Goal: Information Seeking & Learning: Learn about a topic

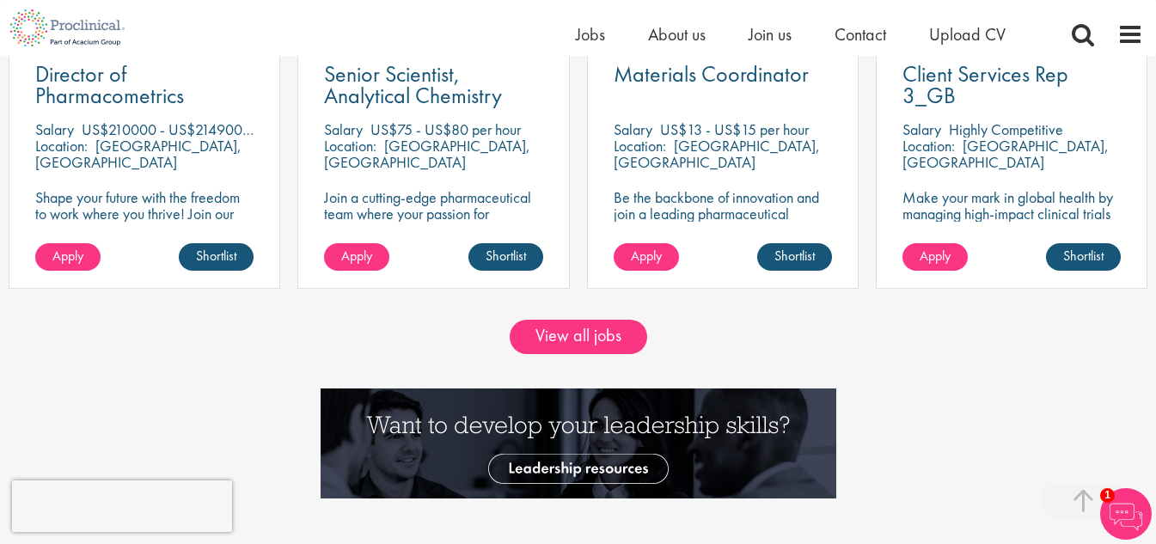
scroll to position [1633, 0]
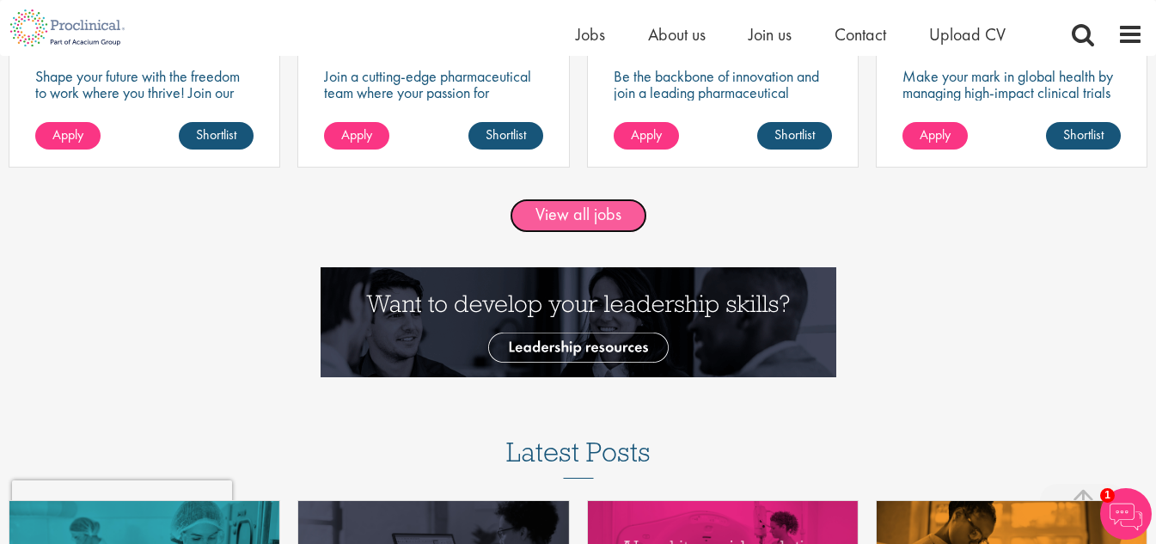
click at [563, 219] on link "View all jobs" at bounding box center [579, 216] width 138 height 34
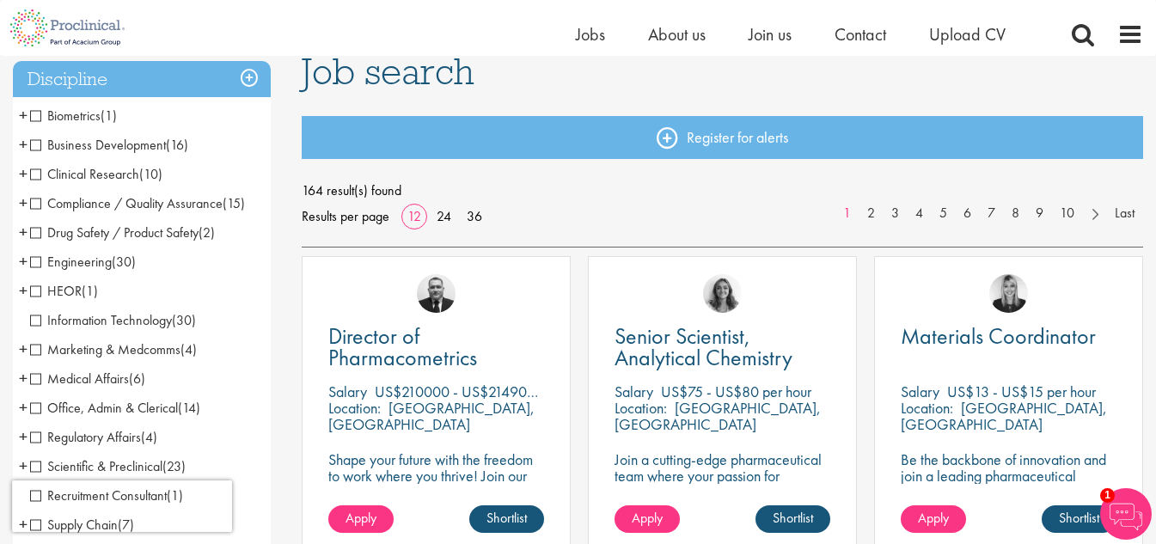
scroll to position [86, 0]
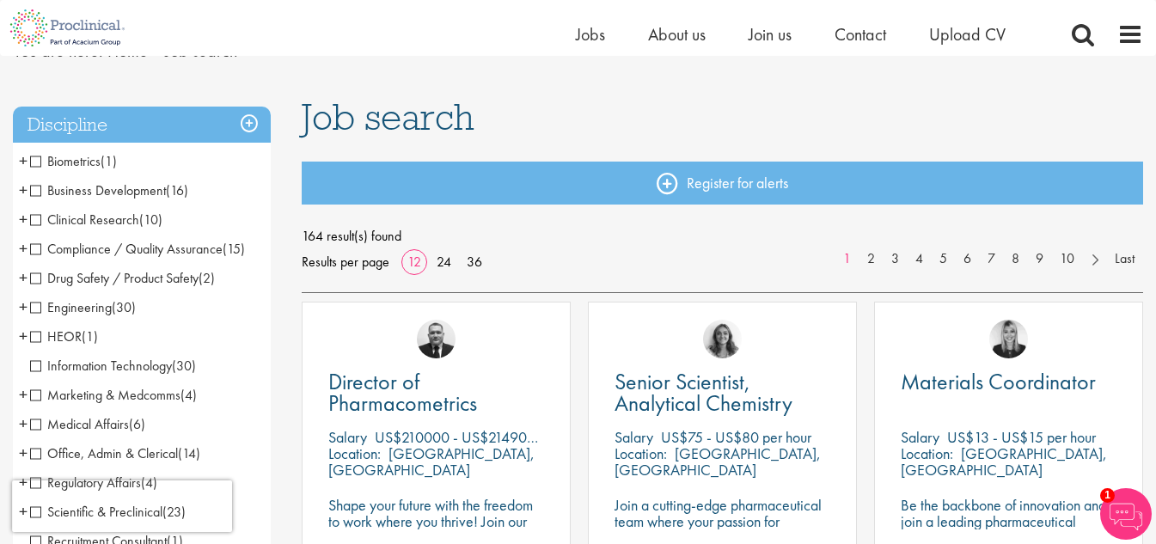
click at [34, 185] on span "Business Development" at bounding box center [98, 190] width 136 height 18
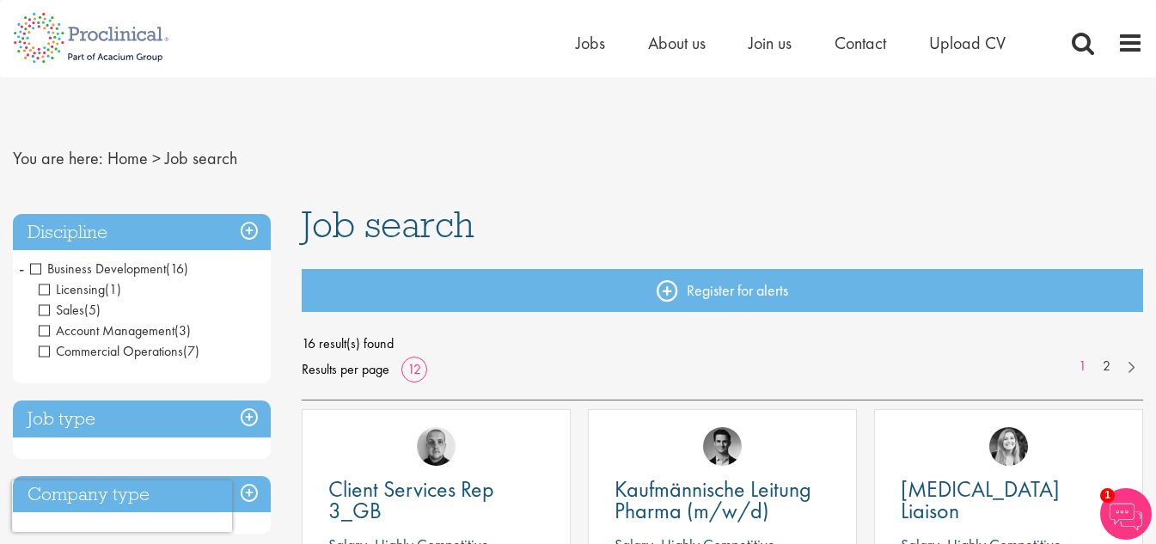
click at [39, 267] on span "Business Development" at bounding box center [98, 269] width 136 height 18
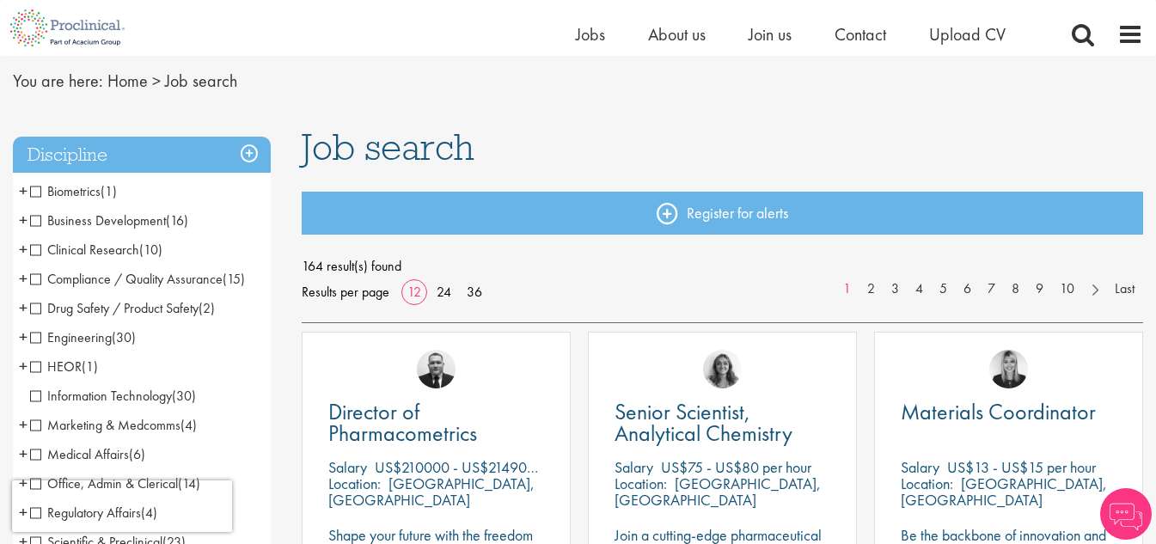
scroll to position [86, 0]
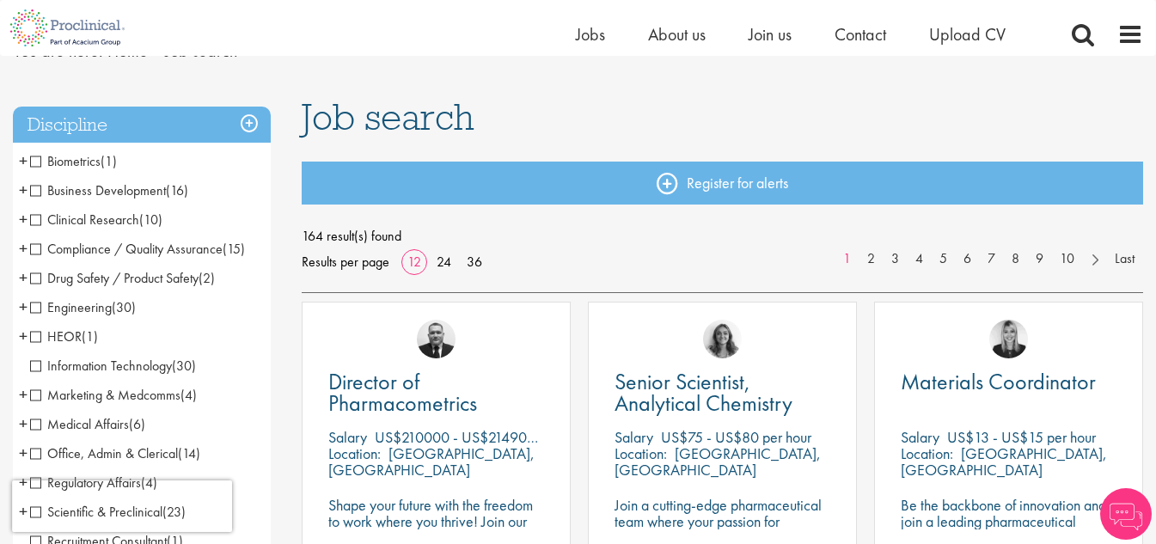
click at [72, 367] on span "Information Technology" at bounding box center [101, 366] width 142 height 18
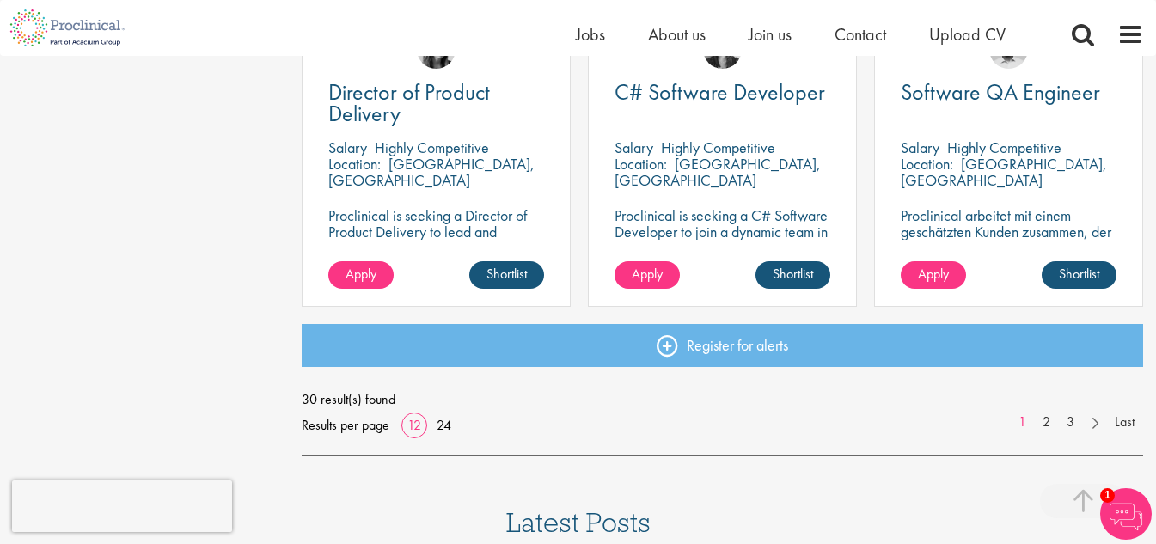
scroll to position [1376, 0]
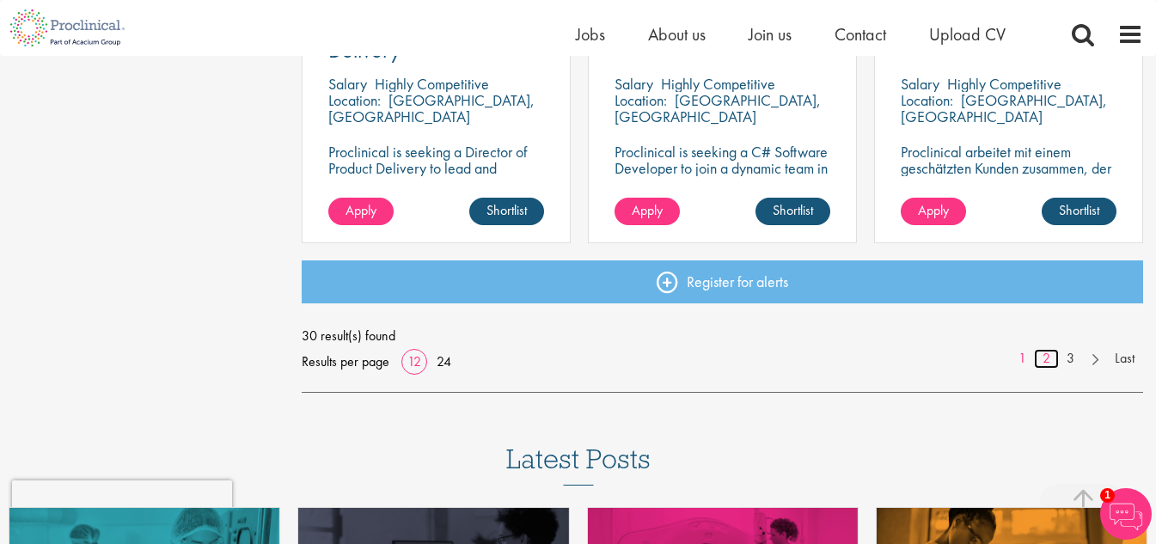
click at [1051, 361] on link "2" at bounding box center [1046, 359] width 25 height 20
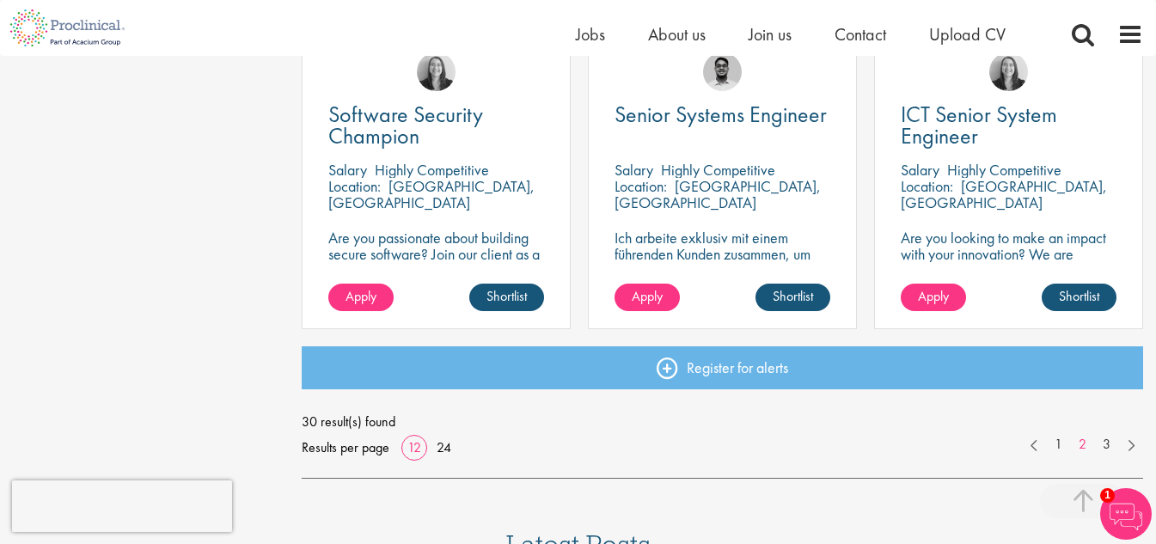
scroll to position [1376, 0]
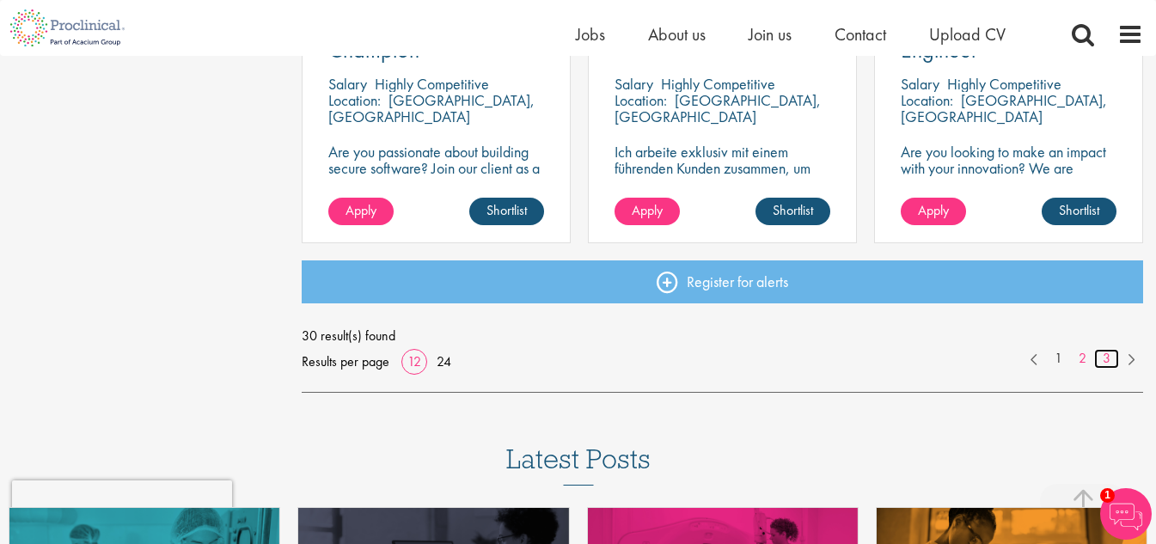
click at [1107, 357] on link "3" at bounding box center [1106, 359] width 25 height 20
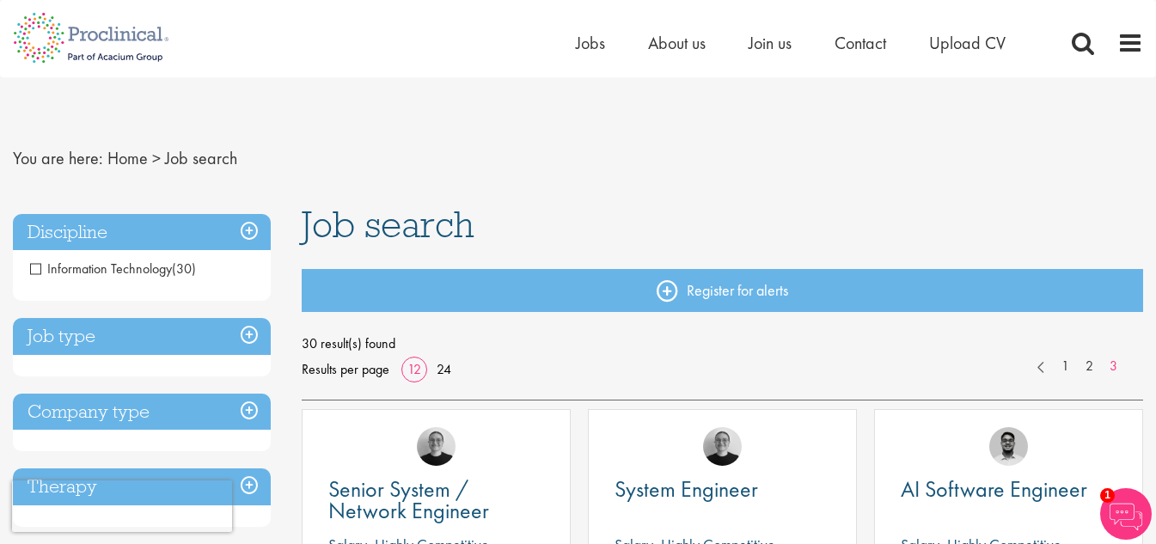
click at [57, 261] on span "Information Technology" at bounding box center [101, 269] width 142 height 18
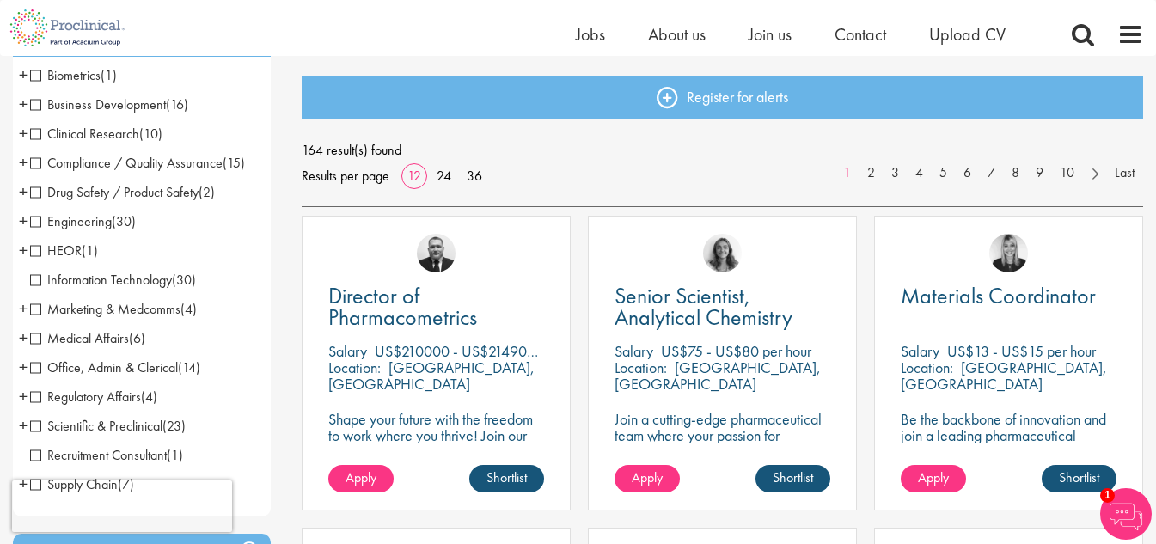
scroll to position [86, 0]
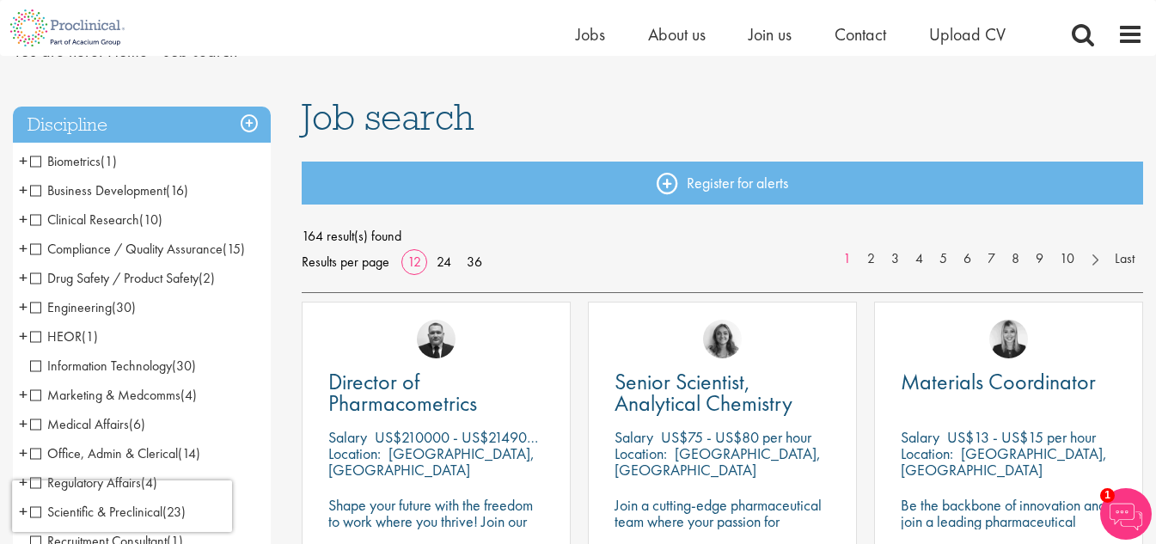
drag, startPoint x: 454, startPoint y: 122, endPoint x: 444, endPoint y: 120, distance: 9.6
click at [444, 120] on span "Job search" at bounding box center [388, 117] width 173 height 46
click at [454, 118] on span "Job search" at bounding box center [388, 117] width 173 height 46
click at [451, 117] on span "Job search" at bounding box center [388, 117] width 173 height 46
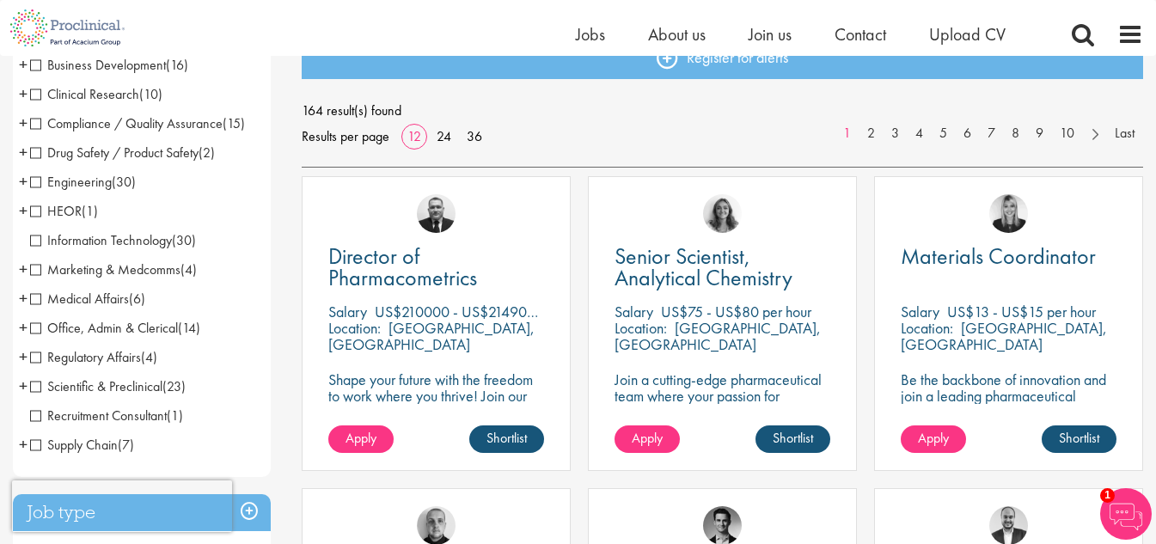
scroll to position [0, 0]
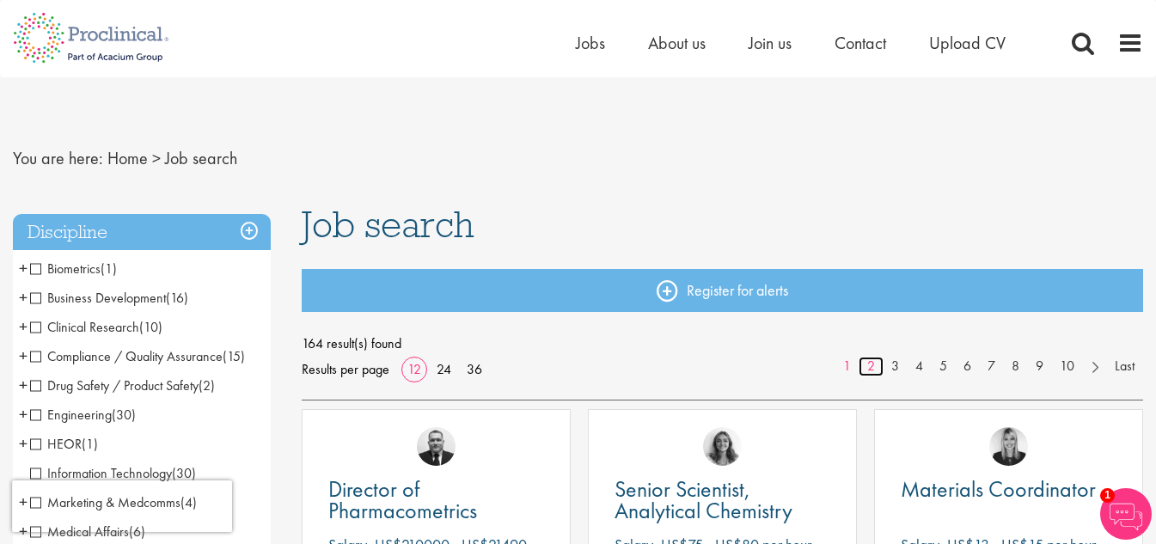
click at [874, 364] on link "2" at bounding box center [871, 367] width 25 height 20
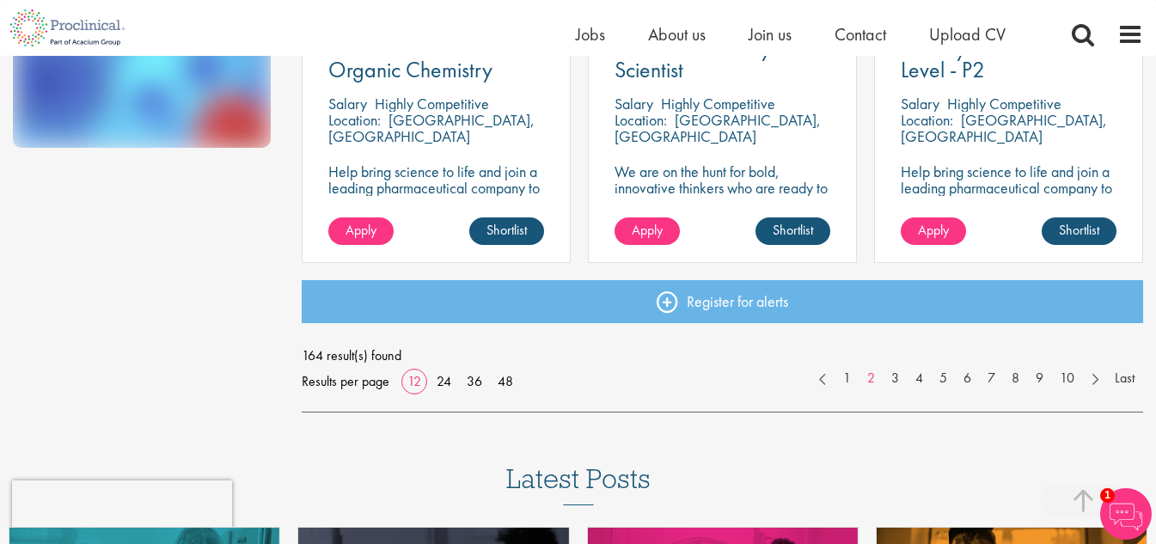
scroll to position [1376, 0]
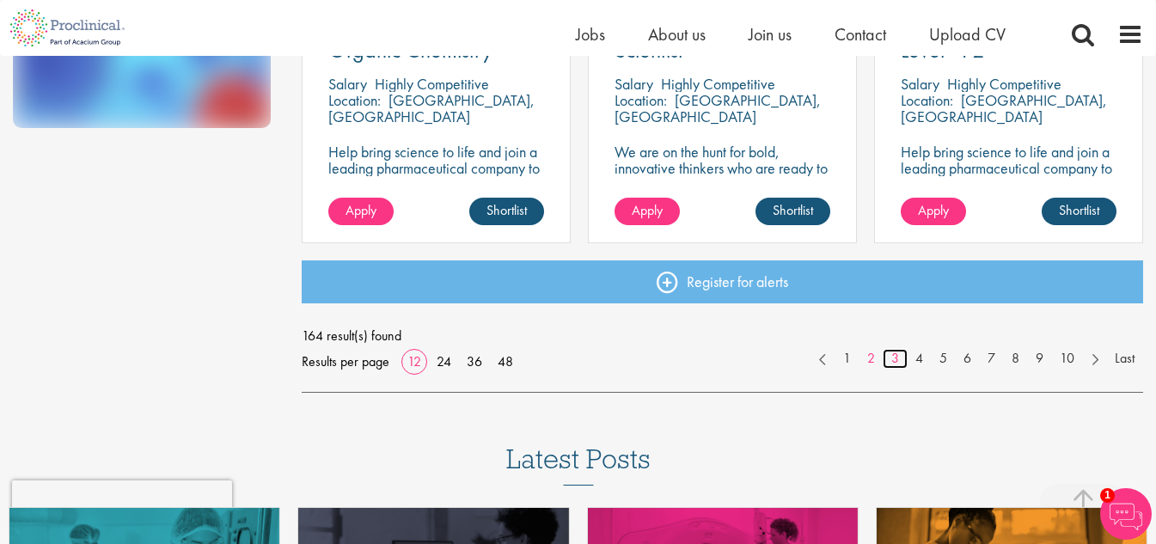
click at [892, 362] on link "3" at bounding box center [895, 359] width 25 height 20
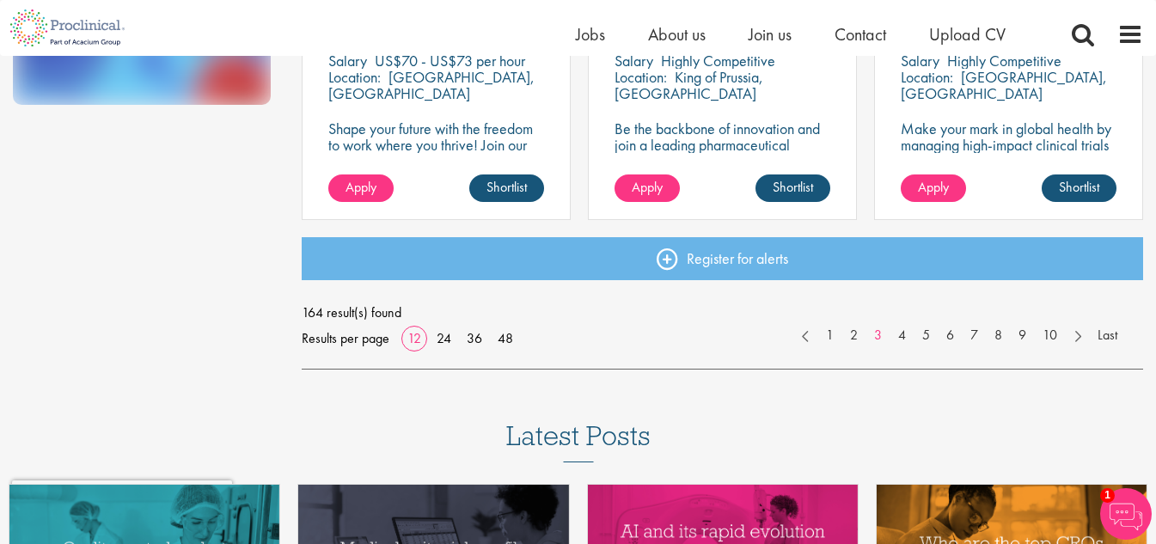
scroll to position [1461, 0]
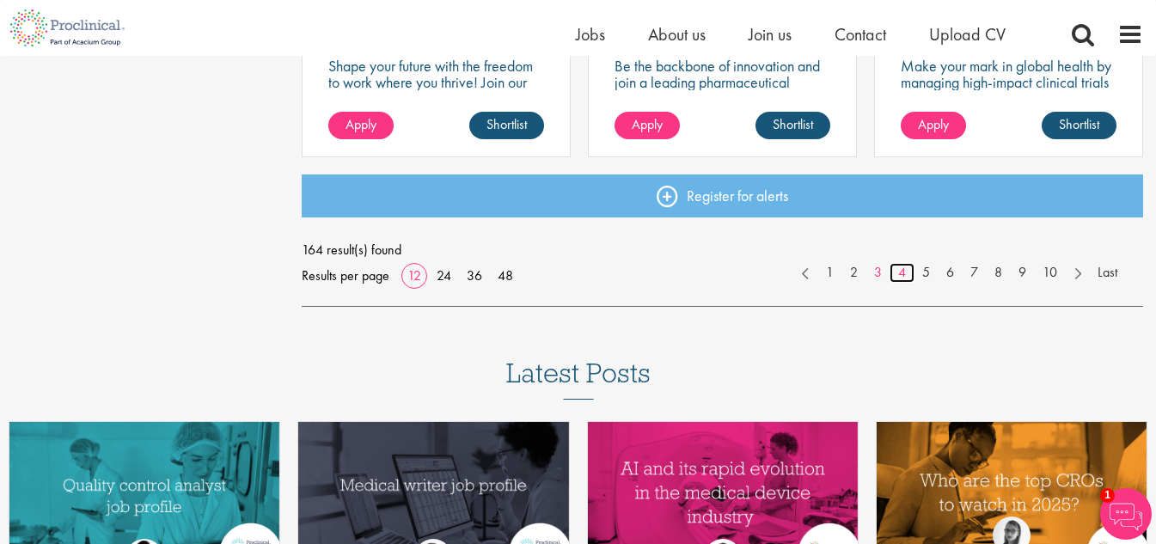
click at [908, 275] on link "4" at bounding box center [902, 273] width 25 height 20
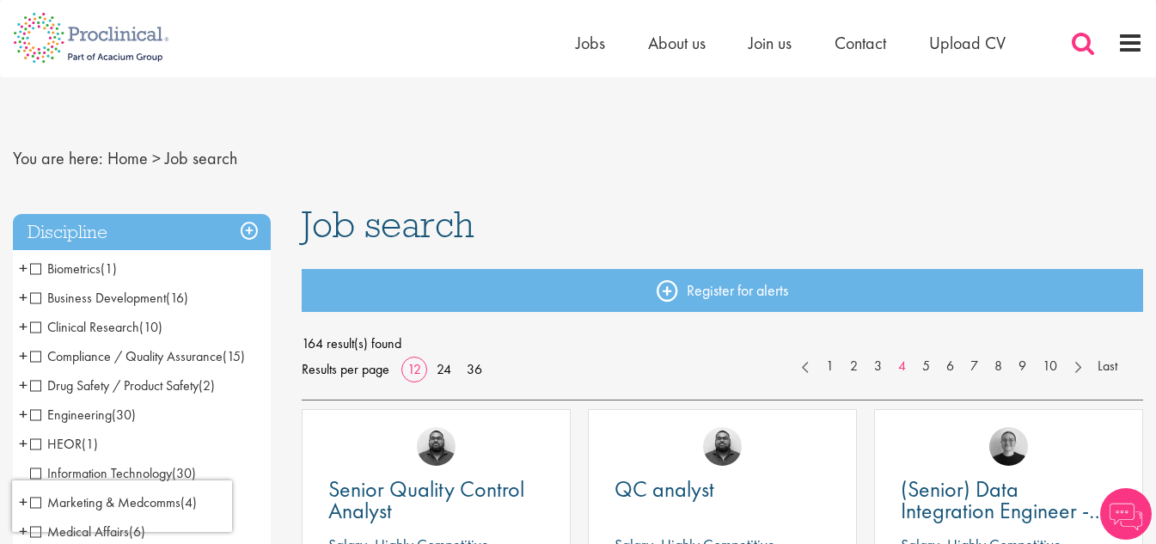
click at [1085, 42] on span at bounding box center [1083, 43] width 26 height 26
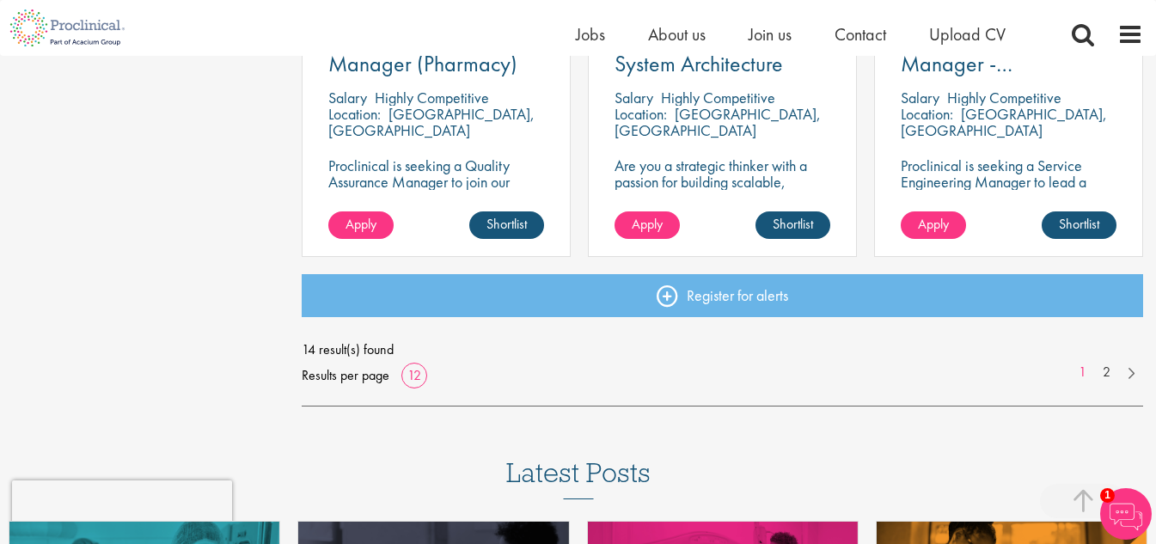
scroll to position [1376, 0]
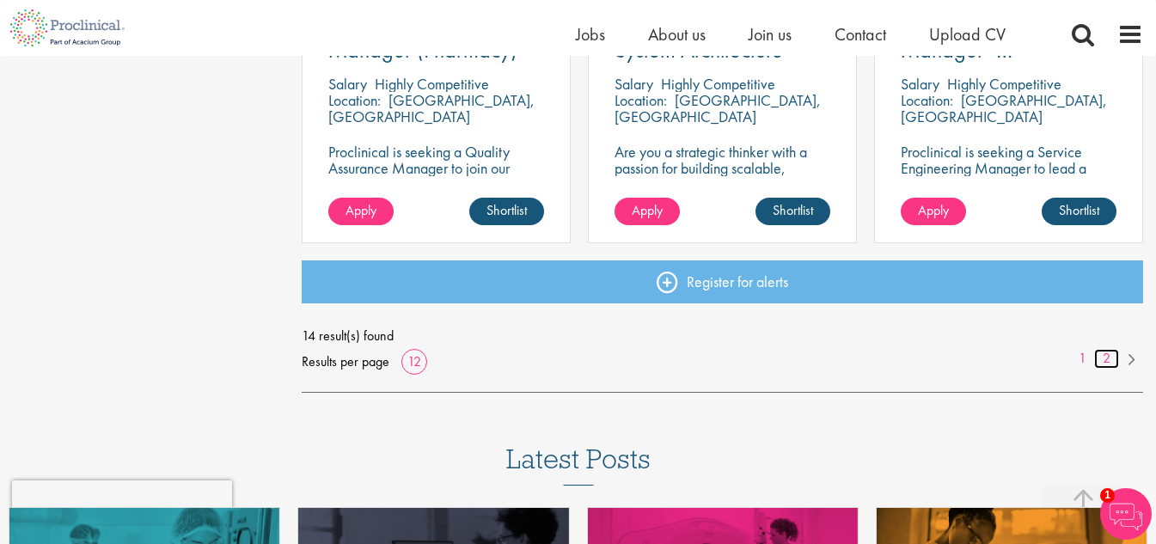
click at [1111, 357] on link "2" at bounding box center [1106, 359] width 25 height 20
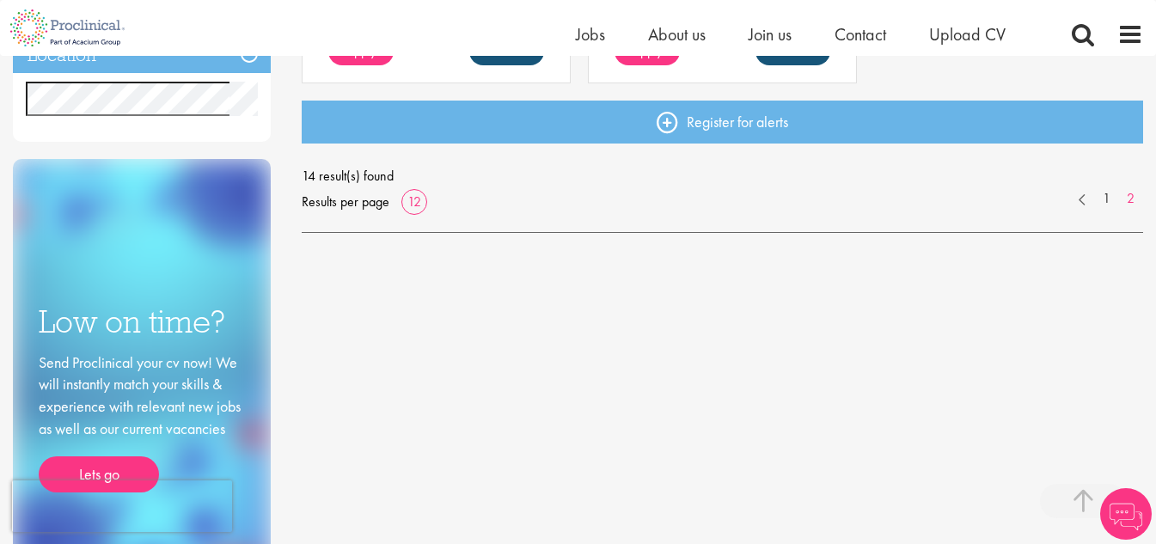
scroll to position [602, 0]
